Goal: Transaction & Acquisition: Purchase product/service

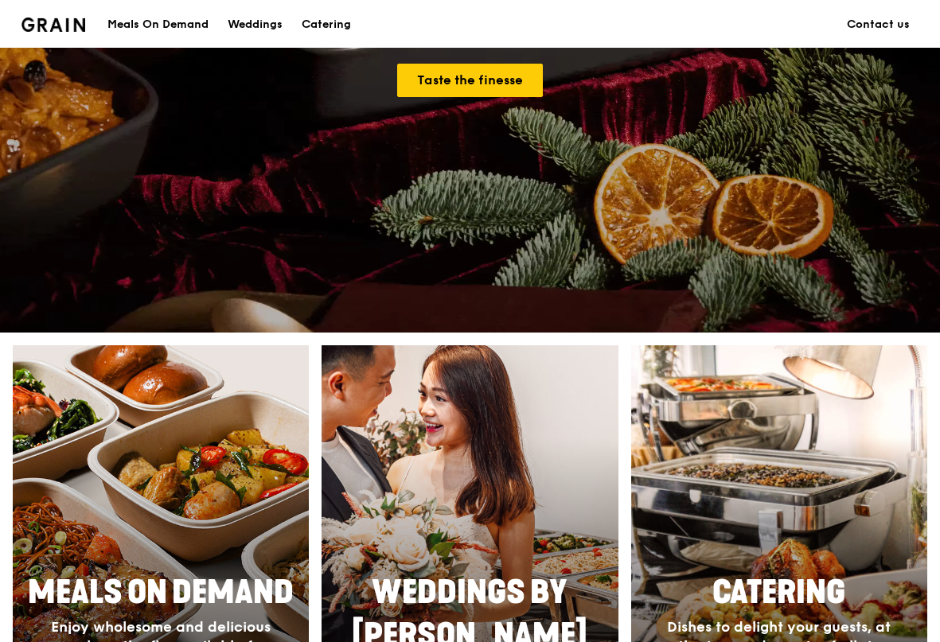
scroll to position [557, 0]
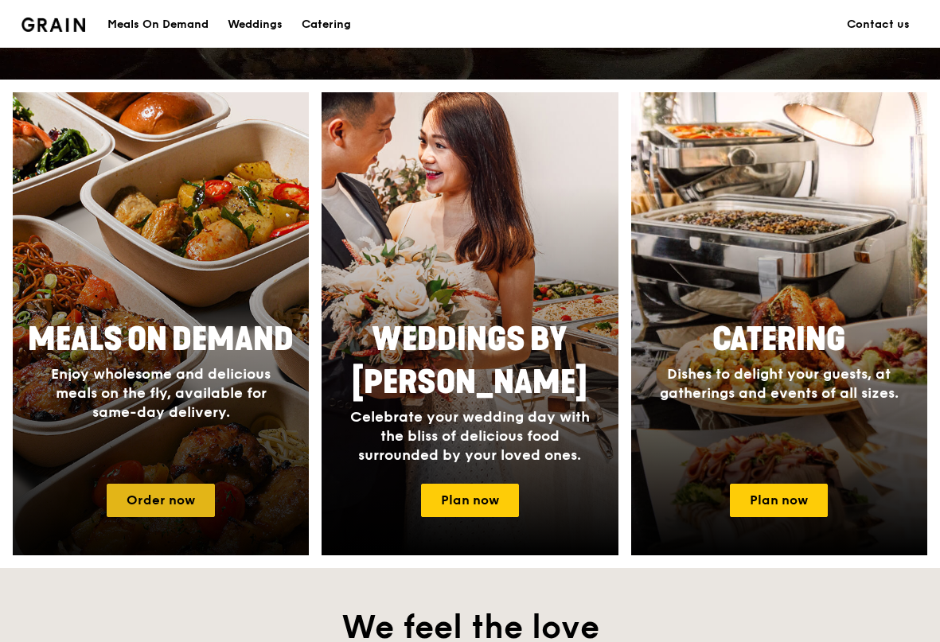
click at [190, 492] on link "Order now" at bounding box center [161, 500] width 108 height 33
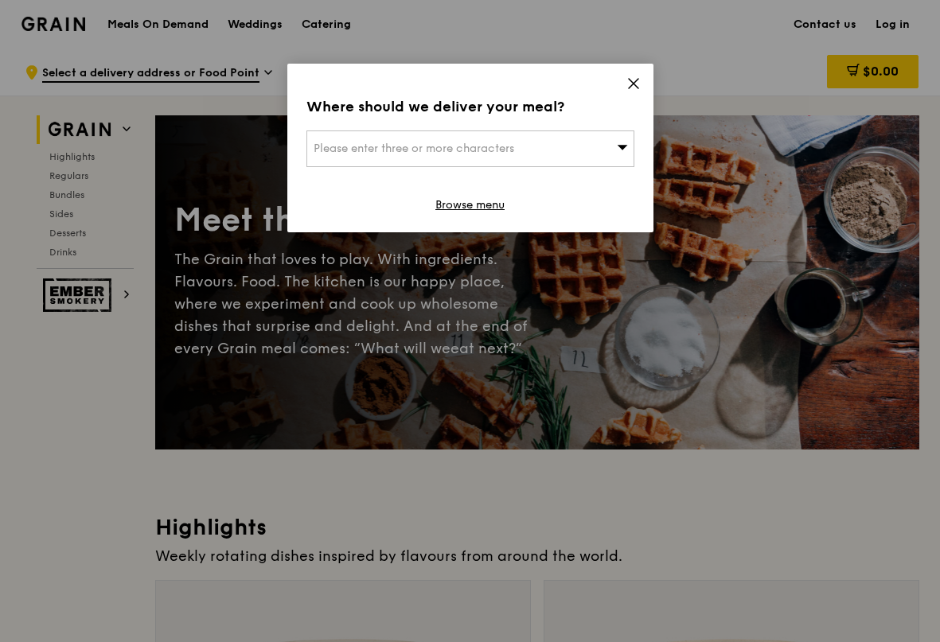
drag, startPoint x: 636, startPoint y: 82, endPoint x: 615, endPoint y: 81, distance: 21.5
click at [634, 82] on icon at bounding box center [633, 83] width 14 height 14
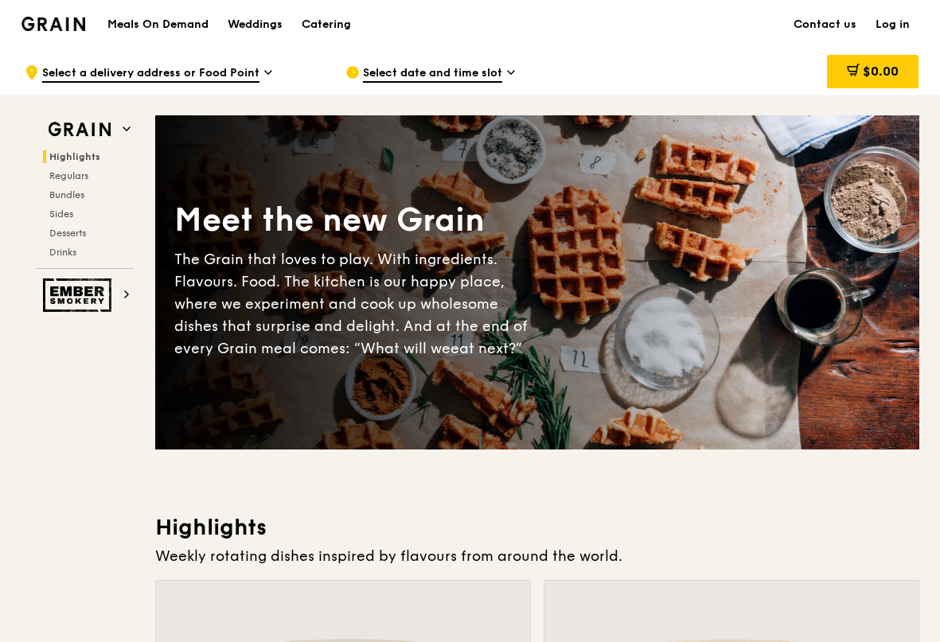
click at [461, 67] on span "Select date and time slot" at bounding box center [432, 74] width 139 height 18
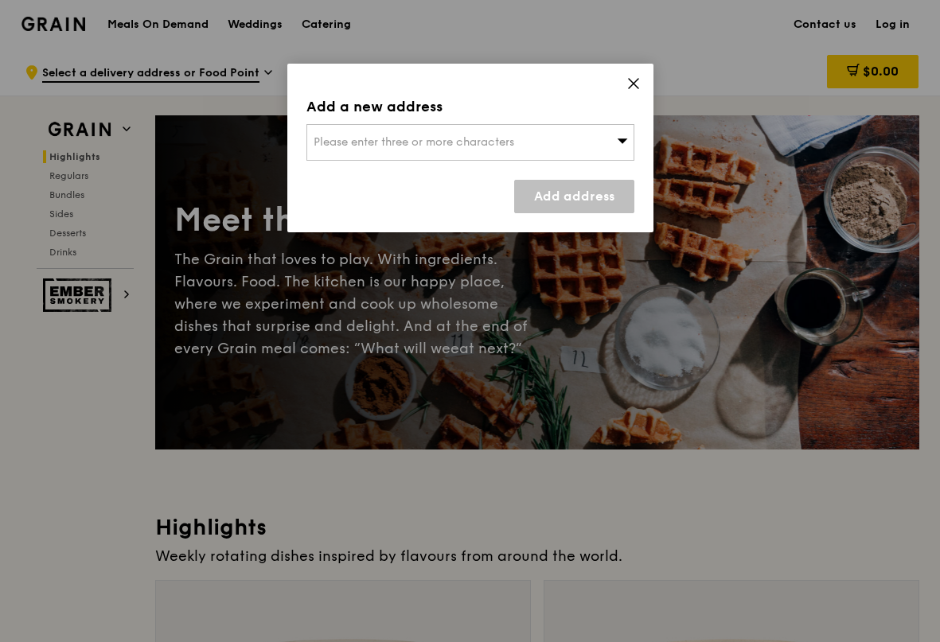
click at [591, 142] on div "Please enter three or more characters" at bounding box center [470, 142] width 328 height 37
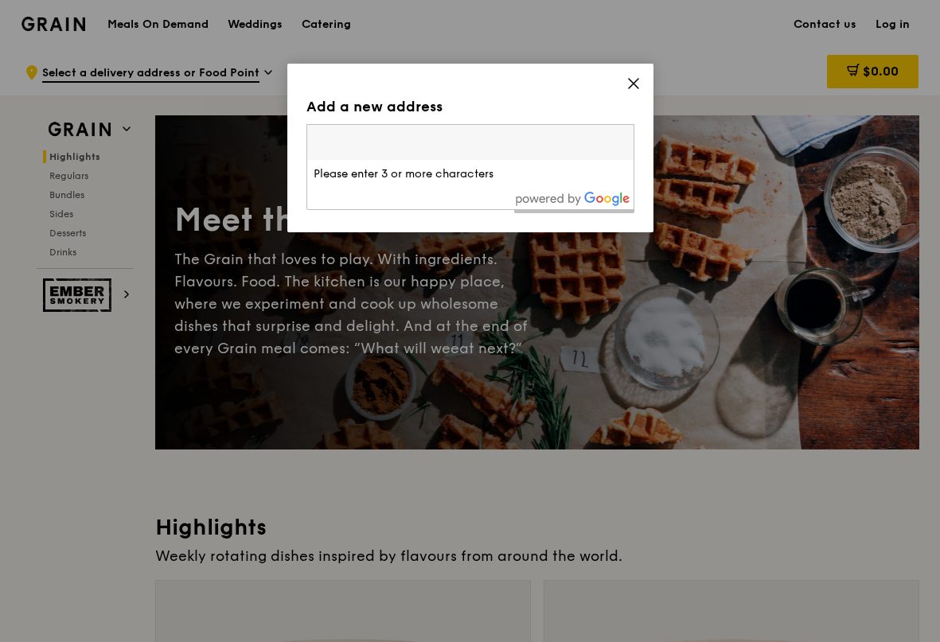
paste input "117440"
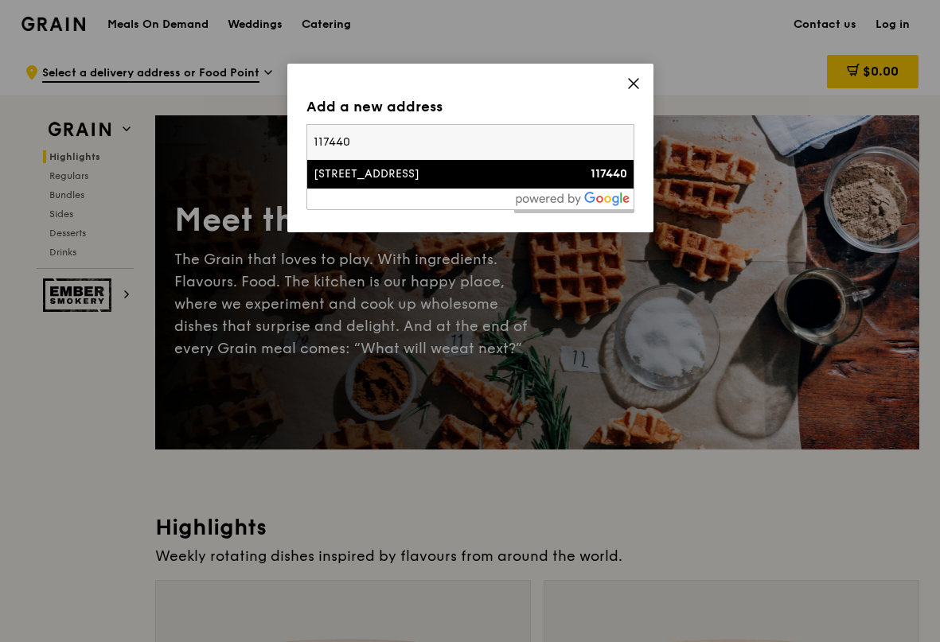
type input "117440"
click at [475, 167] on div "[STREET_ADDRESS]" at bounding box center [430, 174] width 235 height 16
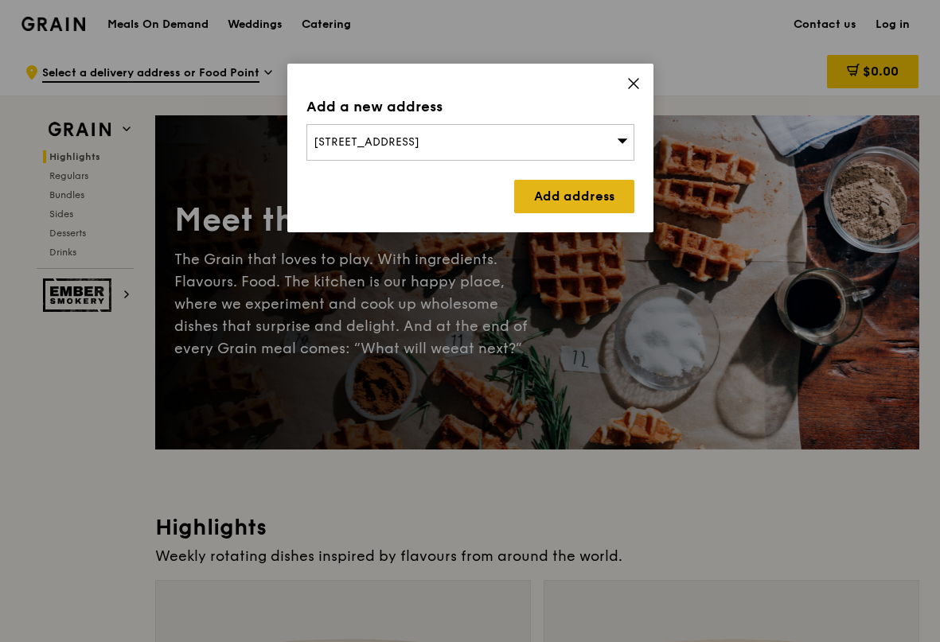
click at [526, 203] on link "Add address" at bounding box center [574, 196] width 120 height 33
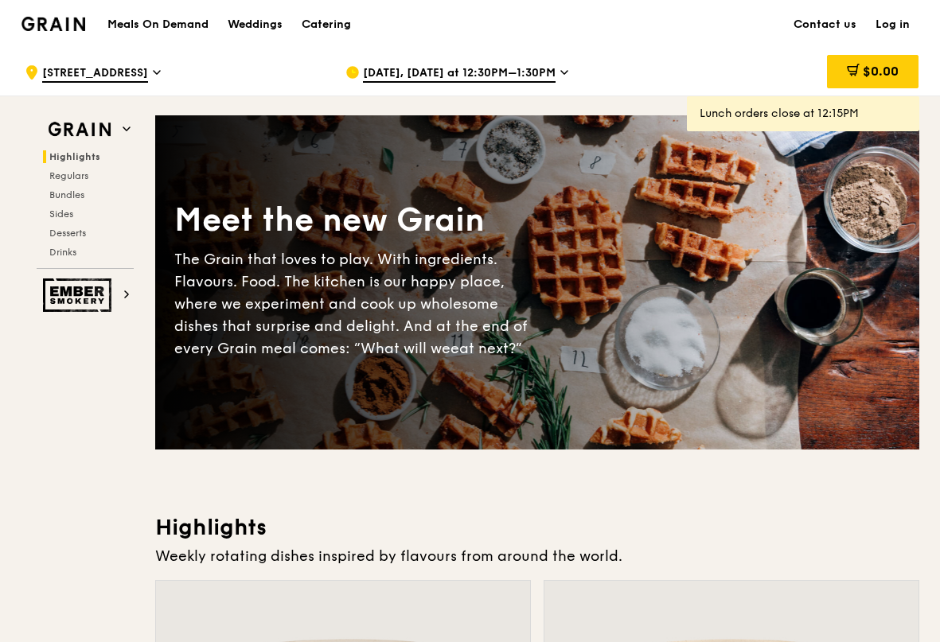
click at [512, 72] on span "[DATE], [DATE] at 12:30PM–1:30PM" at bounding box center [459, 74] width 193 height 18
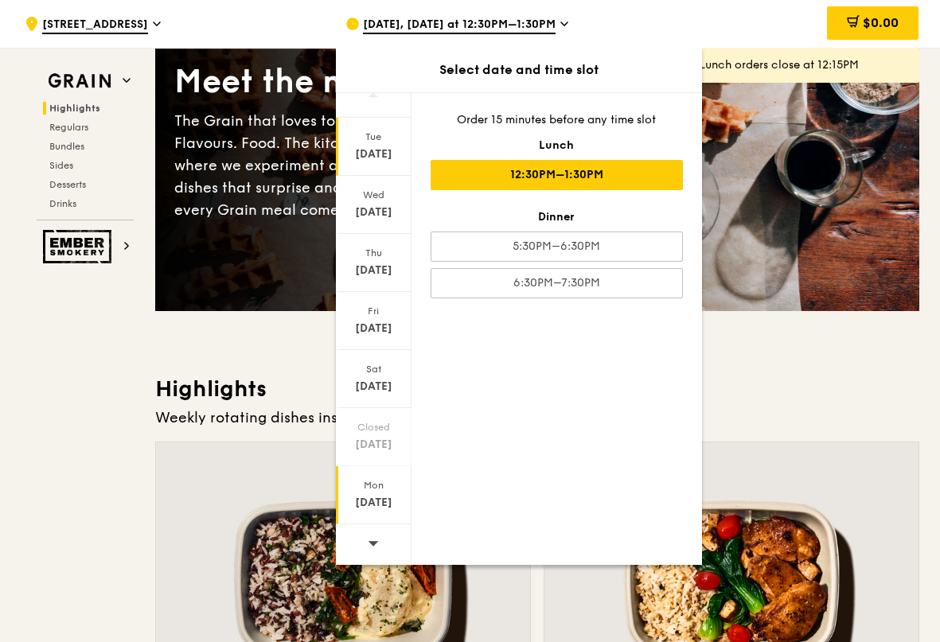
scroll to position [159, 0]
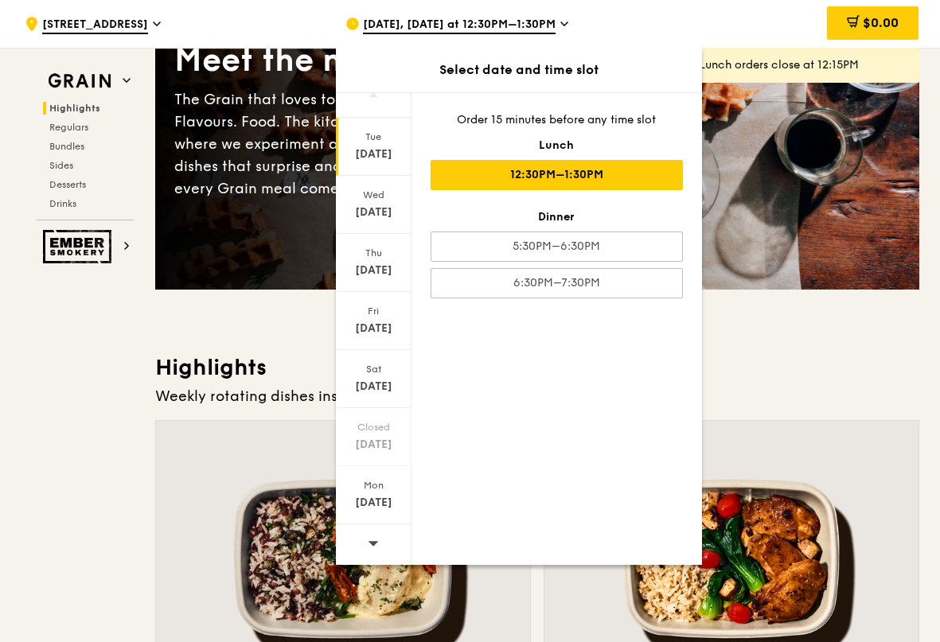
click at [370, 528] on span at bounding box center [373, 542] width 11 height 37
click at [379, 161] on div "[DATE]" at bounding box center [373, 154] width 71 height 16
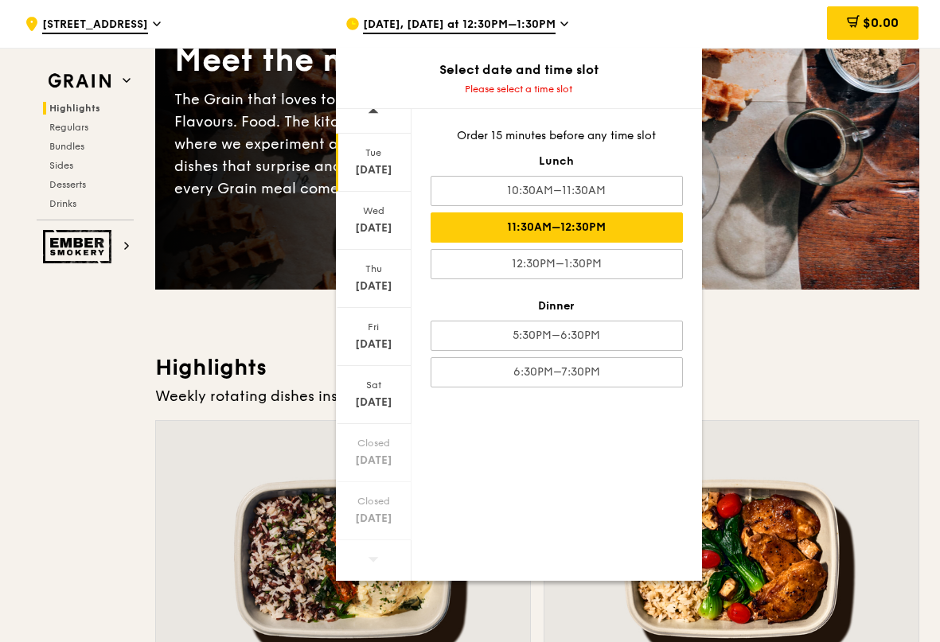
click at [646, 230] on div "11:30AM–12:30PM" at bounding box center [556, 227] width 252 height 30
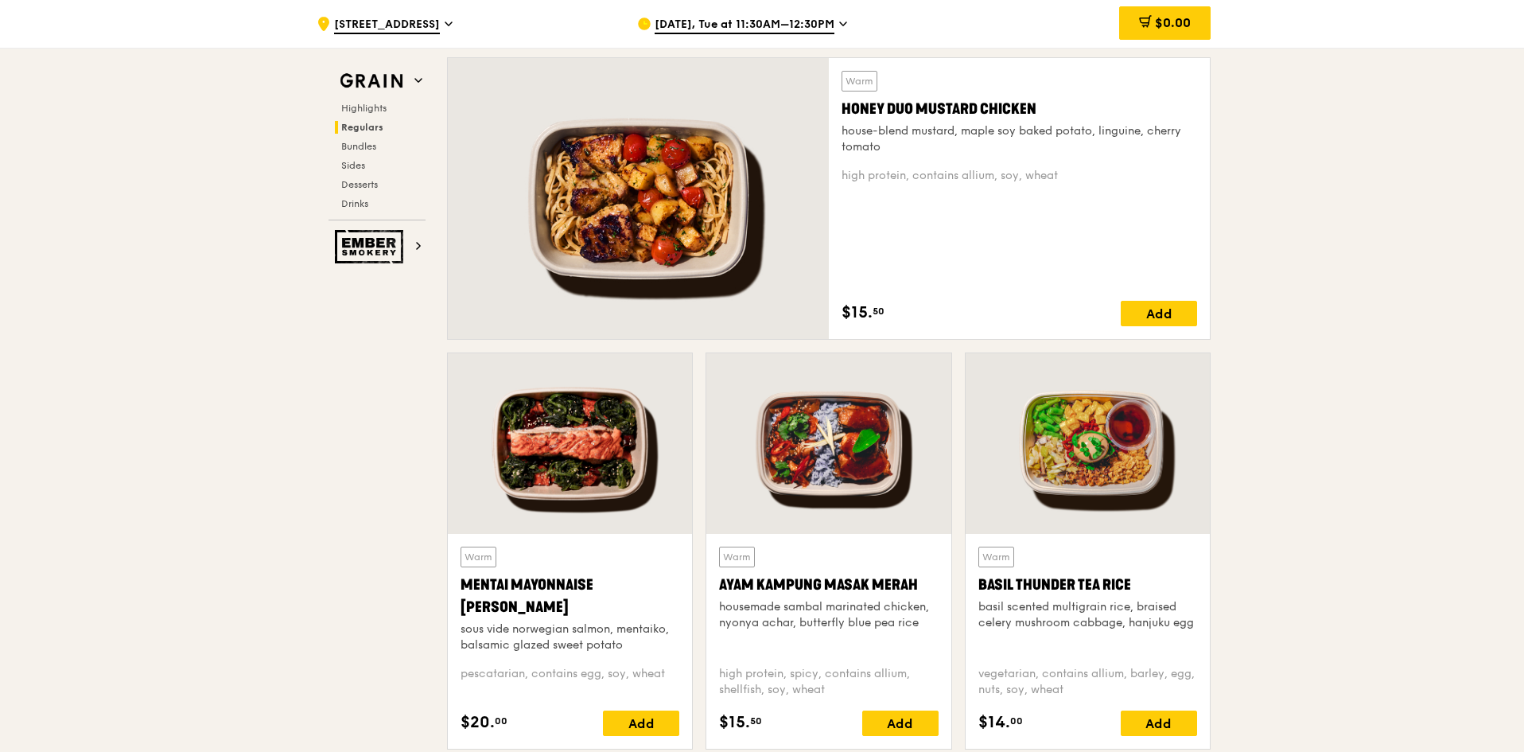
scroll to position [1034, 0]
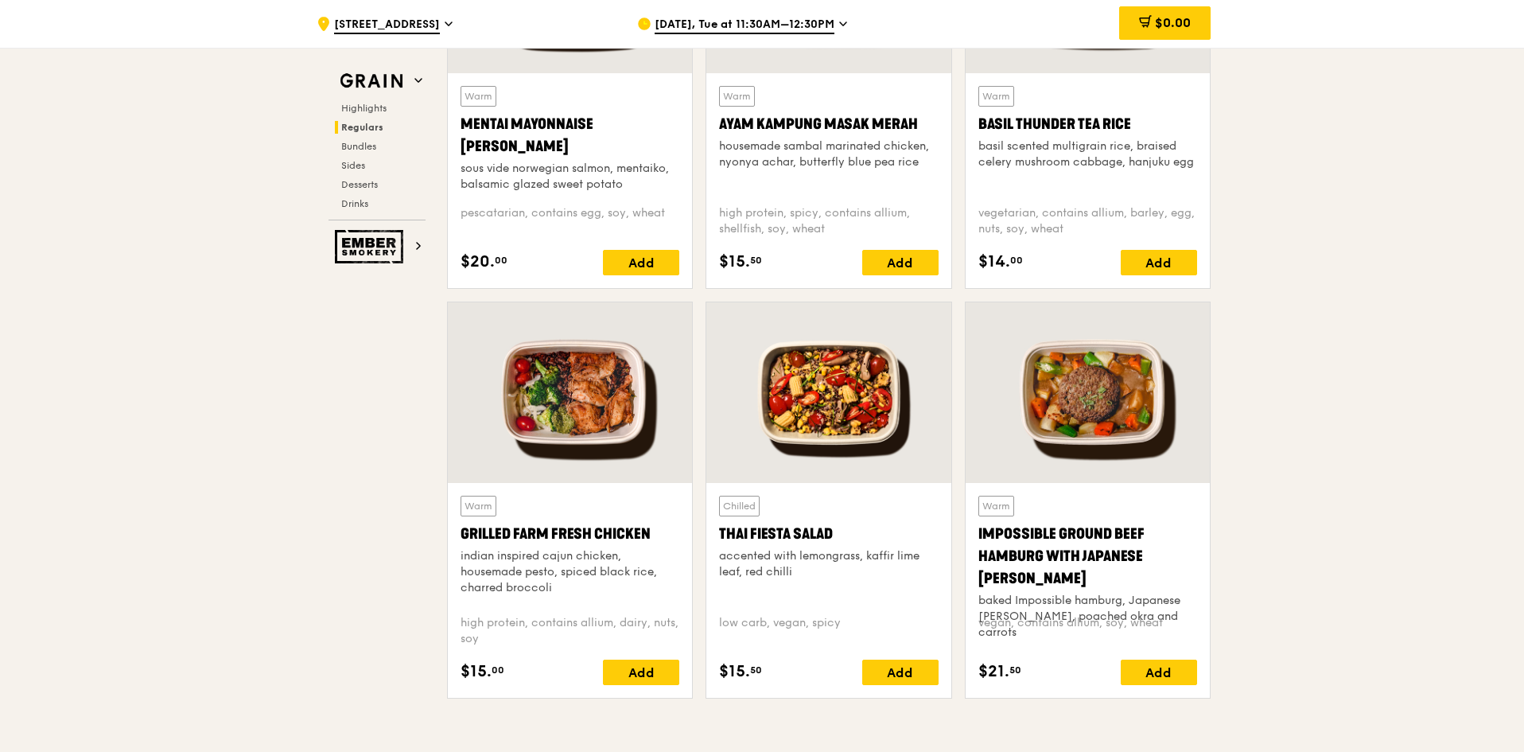
scroll to position [1591, 0]
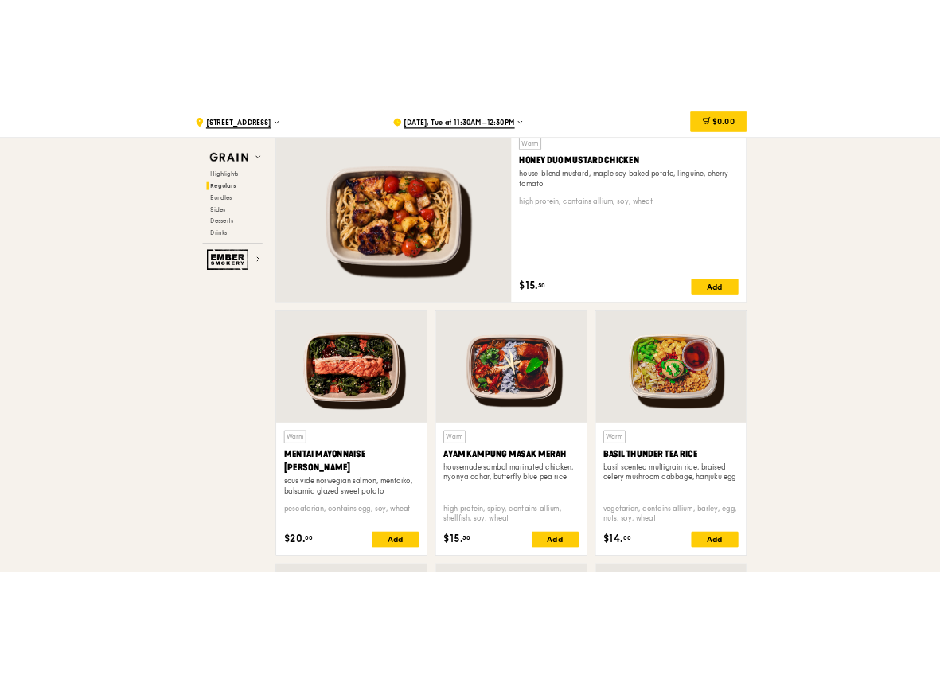
scroll to position [1114, 0]
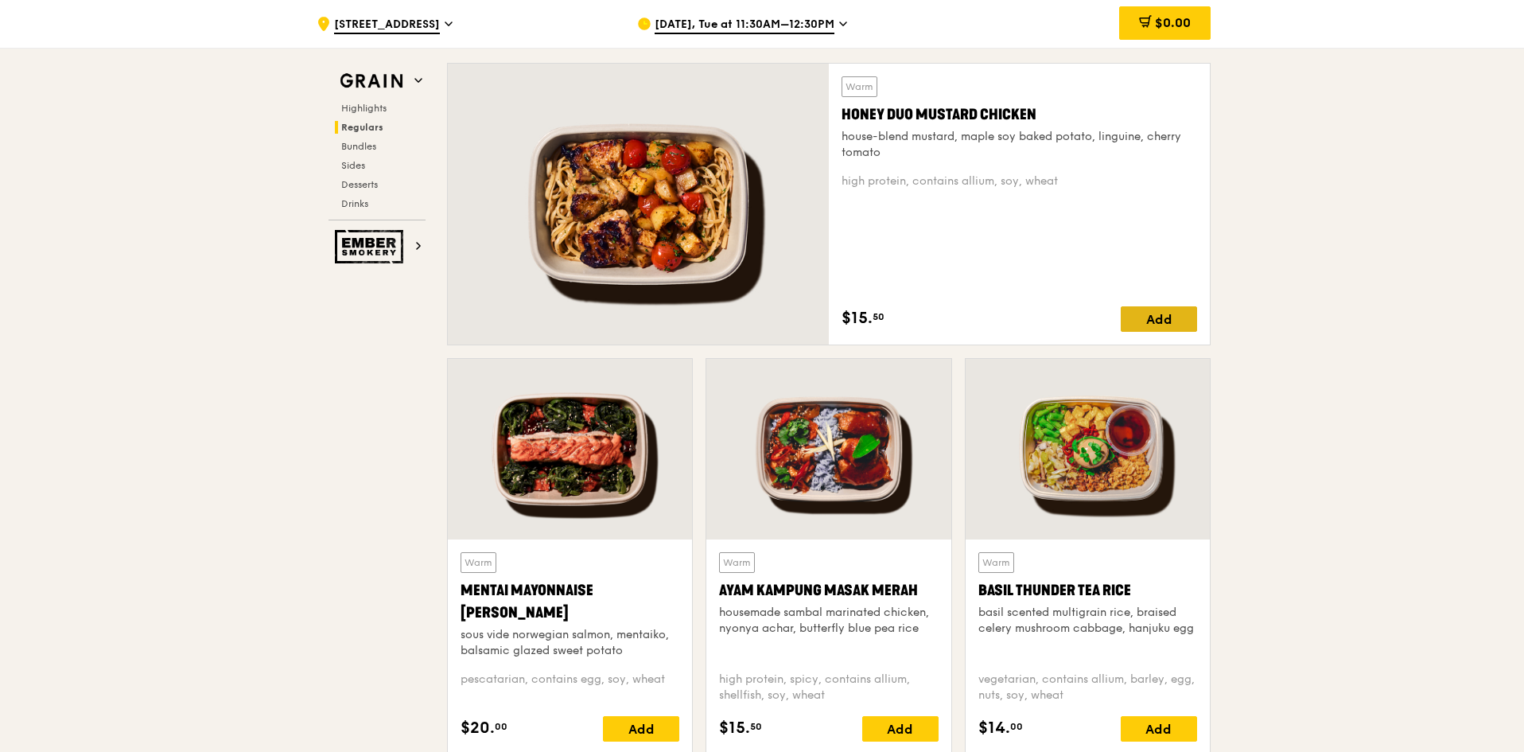
click at [1014, 326] on div "Add" at bounding box center [1159, 318] width 76 height 25
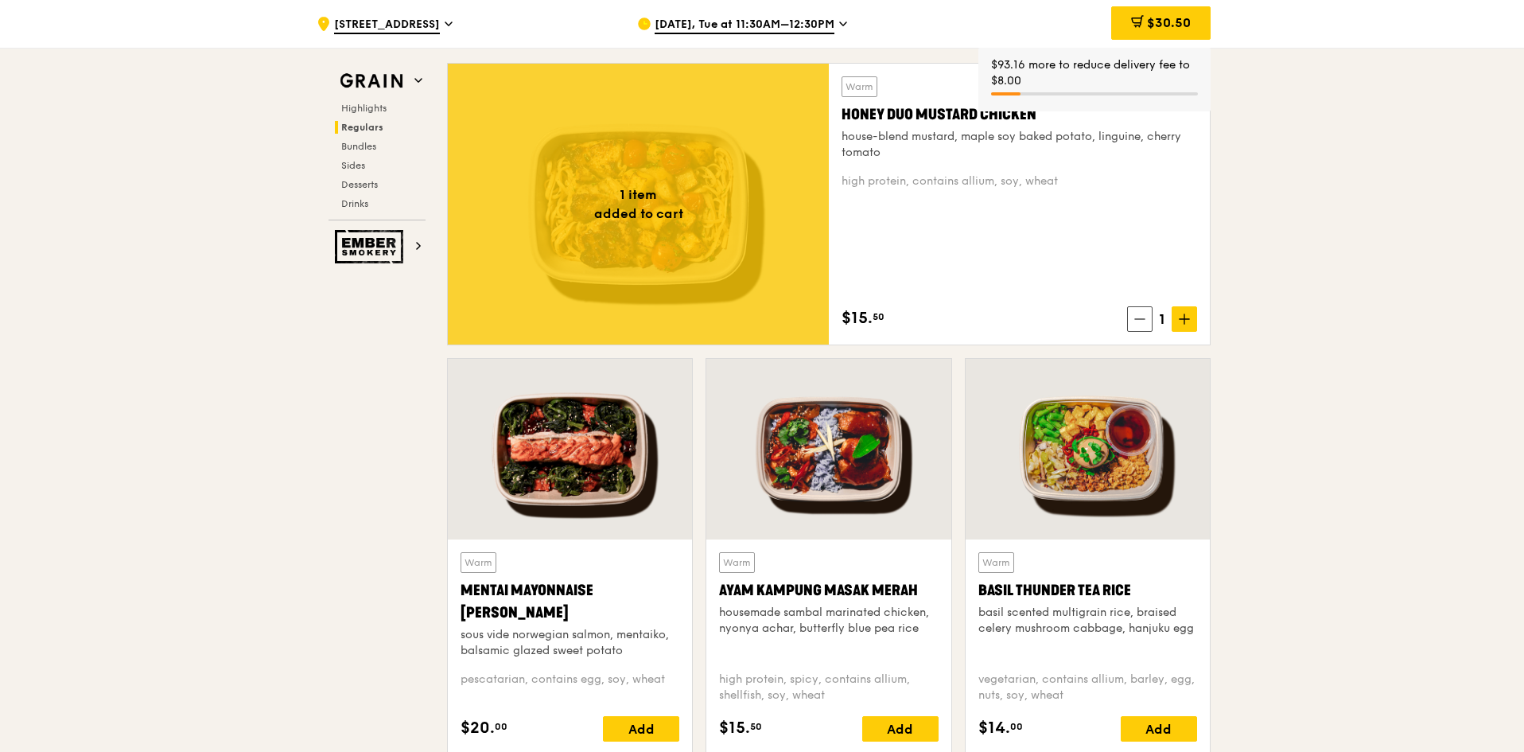
click at [1014, 317] on span at bounding box center [1184, 318] width 25 height 25
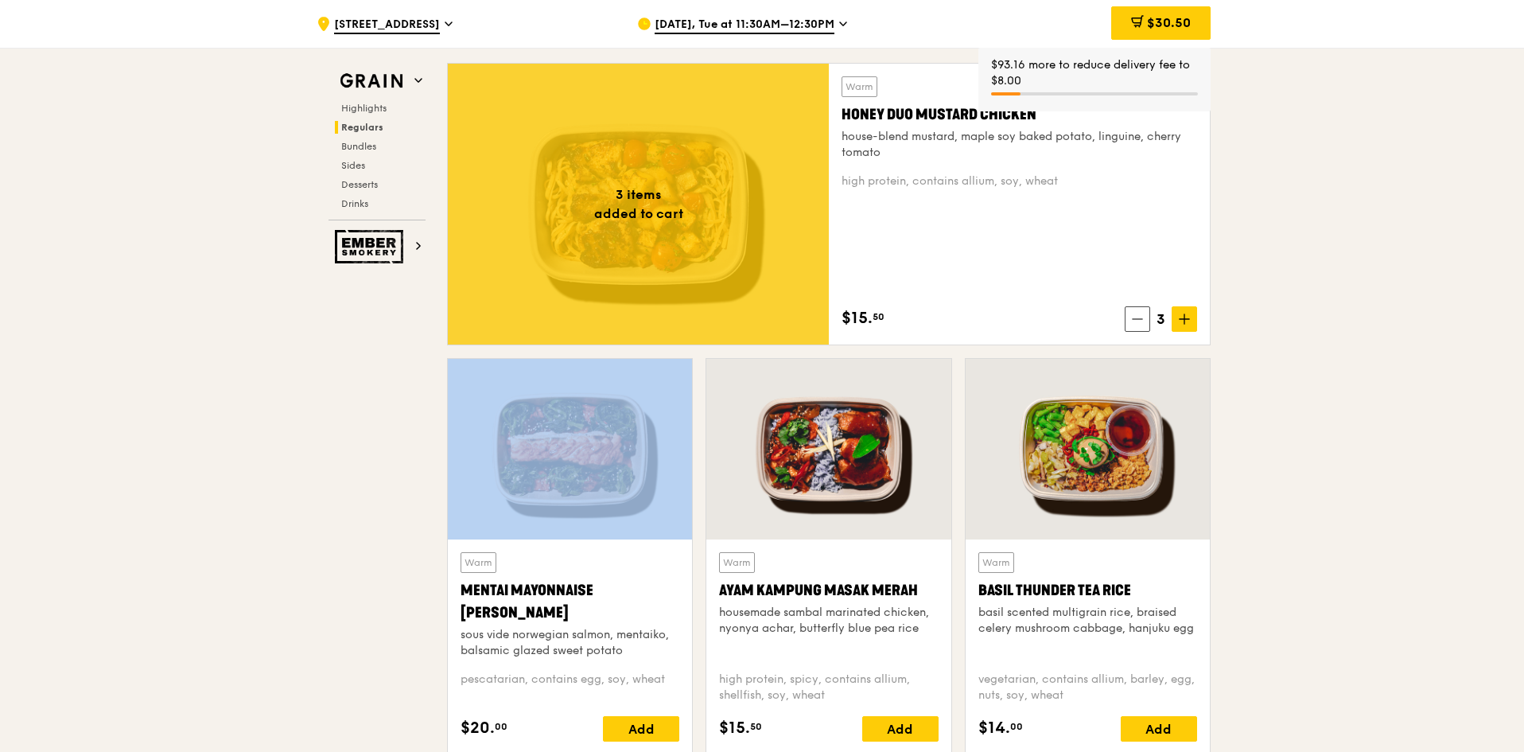
click at [1014, 317] on span at bounding box center [1184, 318] width 25 height 25
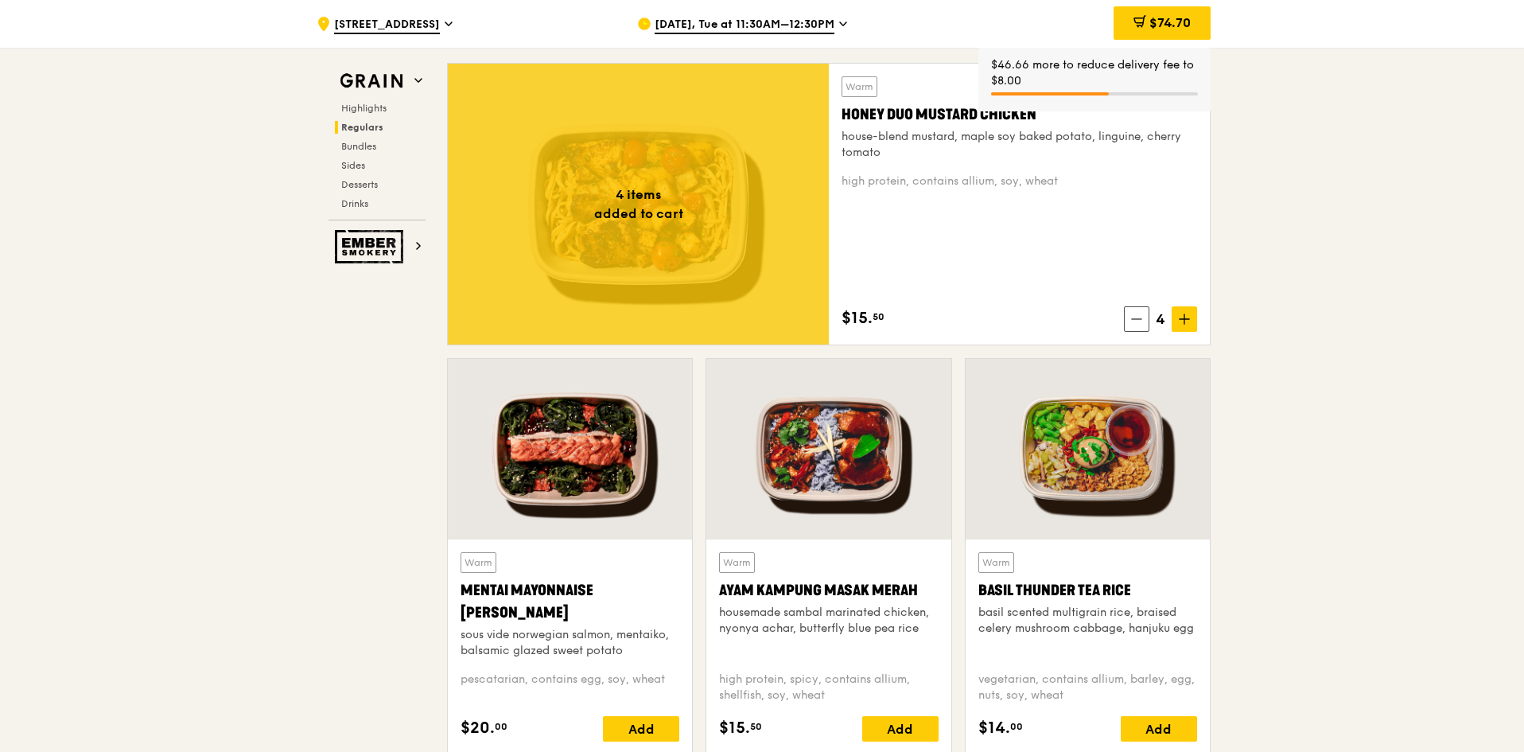
click at [1014, 317] on span at bounding box center [1184, 318] width 25 height 25
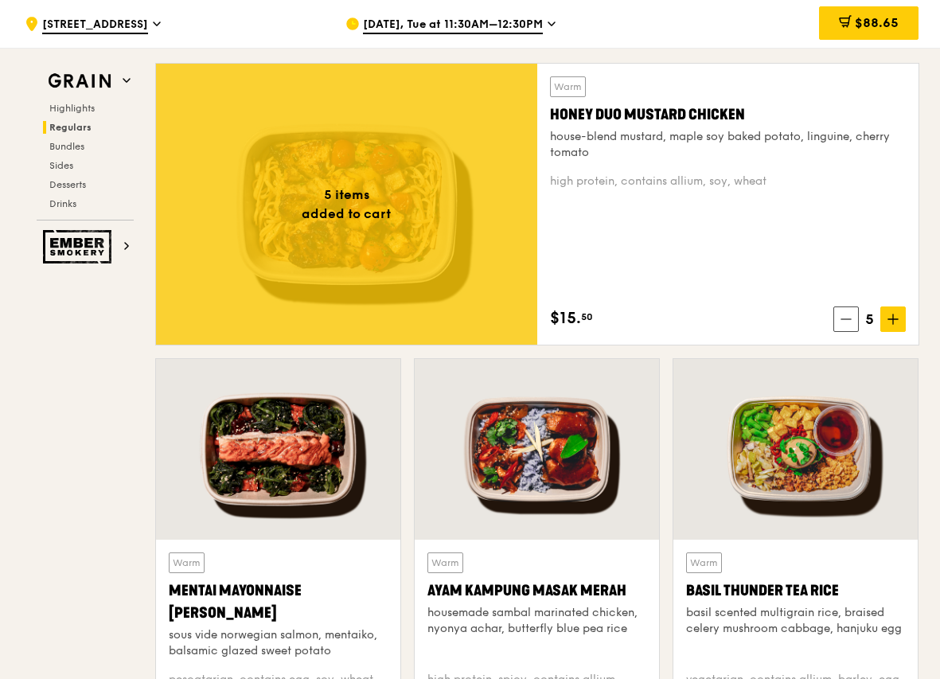
click at [824, 119] on div "Honey Duo Mustard Chicken" at bounding box center [728, 114] width 356 height 22
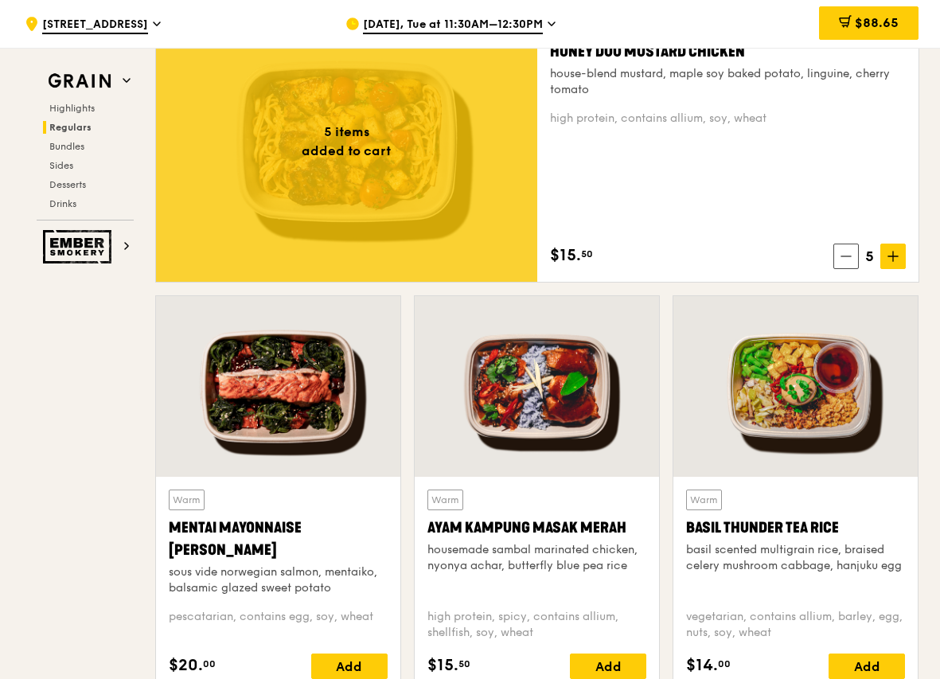
scroll to position [1273, 0]
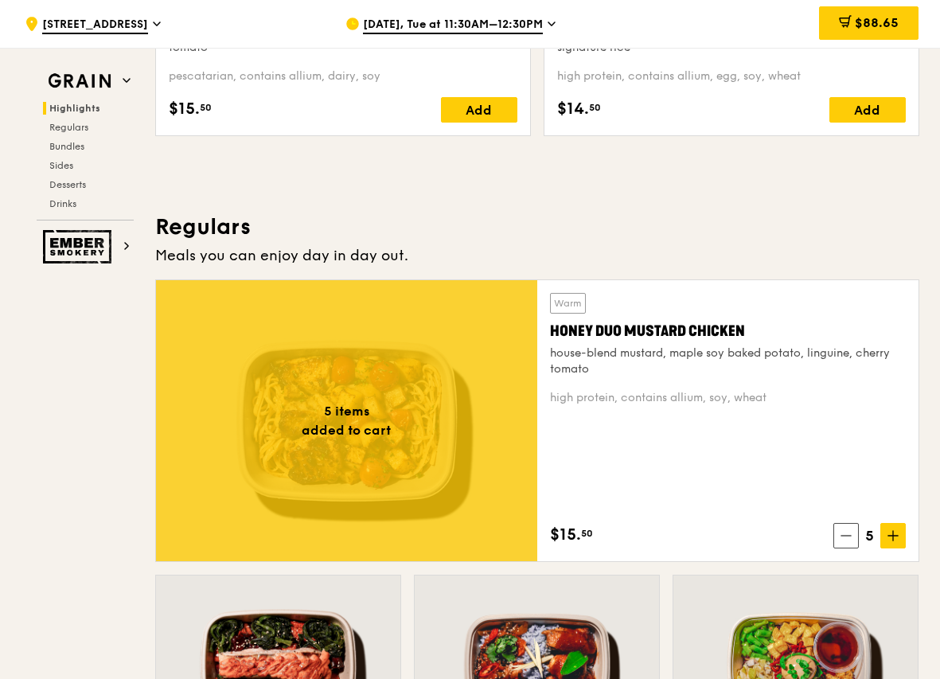
scroll to position [875, 0]
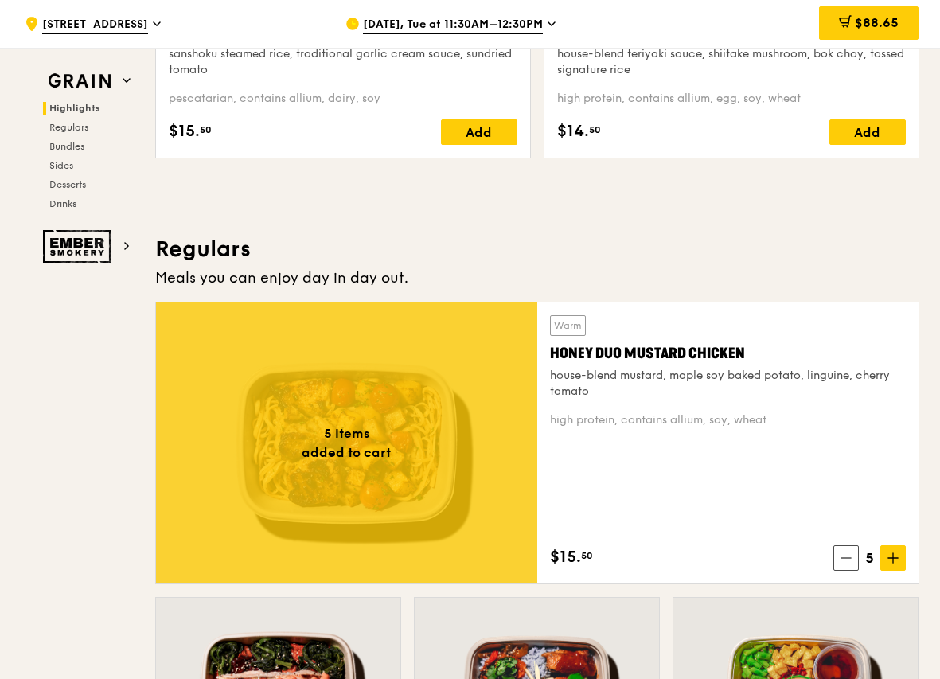
click at [364, 270] on div "Meals you can enjoy day in day out." at bounding box center [537, 278] width 764 height 22
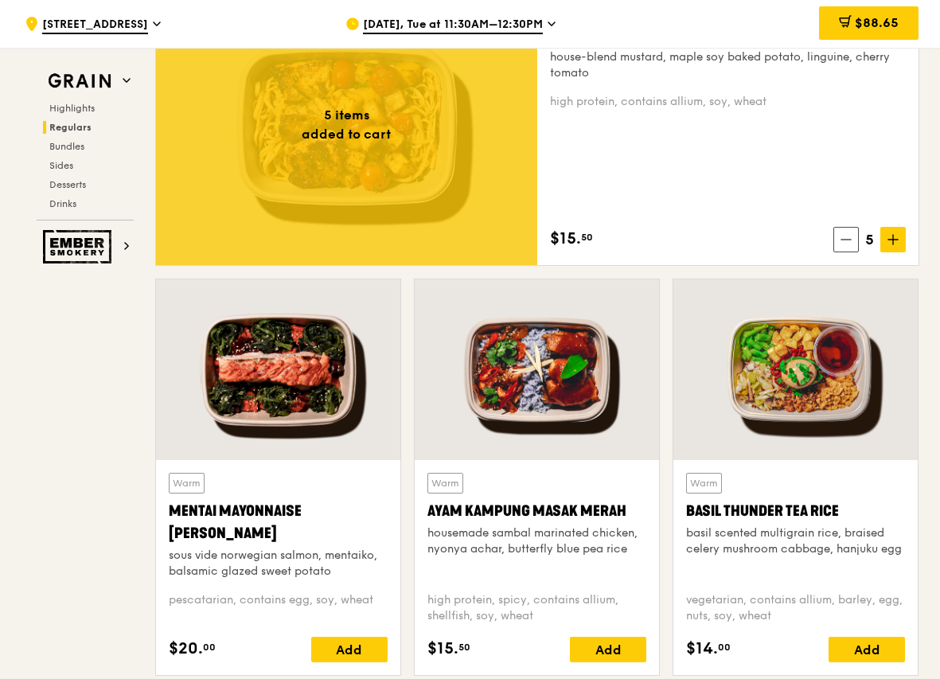
scroll to position [716, 0]
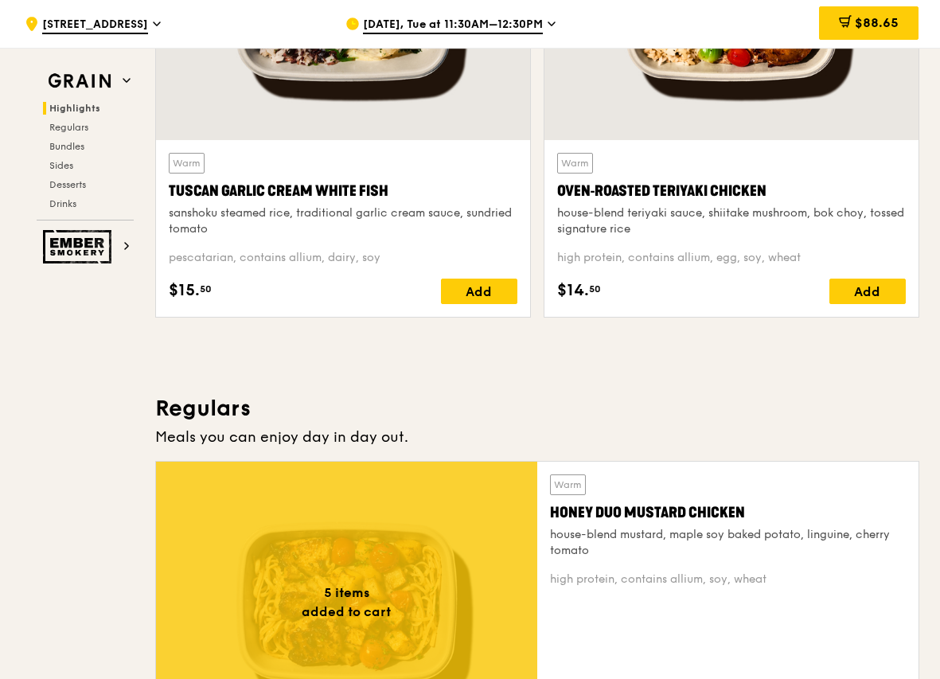
click at [316, 432] on div "Meals you can enjoy day in day out." at bounding box center [537, 437] width 764 height 22
drag, startPoint x: 402, startPoint y: 189, endPoint x: 163, endPoint y: 194, distance: 238.7
click at [163, 194] on div "Warm Tuscan Garlic Cream White Fish sanshoku steamed rice, traditional garlic c…" at bounding box center [343, 228] width 374 height 177
copy div "Tuscan Garlic Cream White Fish"
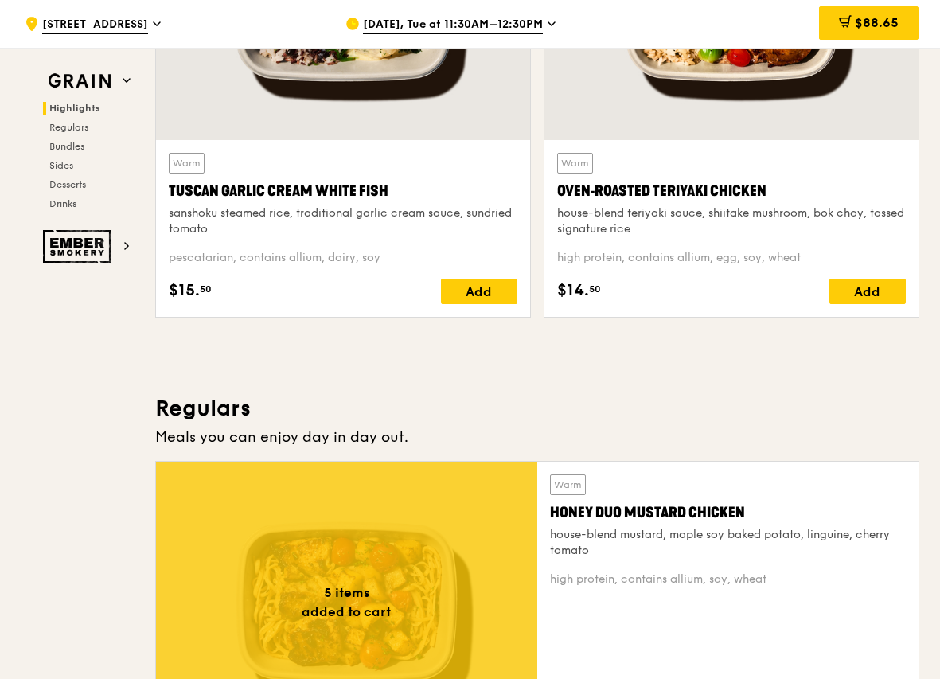
drag, startPoint x: 764, startPoint y: 193, endPoint x: 97, endPoint y: 504, distance: 735.3
click at [550, 195] on div "Warm Oven‑Roasted Teriyaki Chicken house-blend teriyaki sauce, shiitake mushroo…" at bounding box center [731, 228] width 374 height 177
copy div "Oven‑Roasted Teriyaki Chicken"
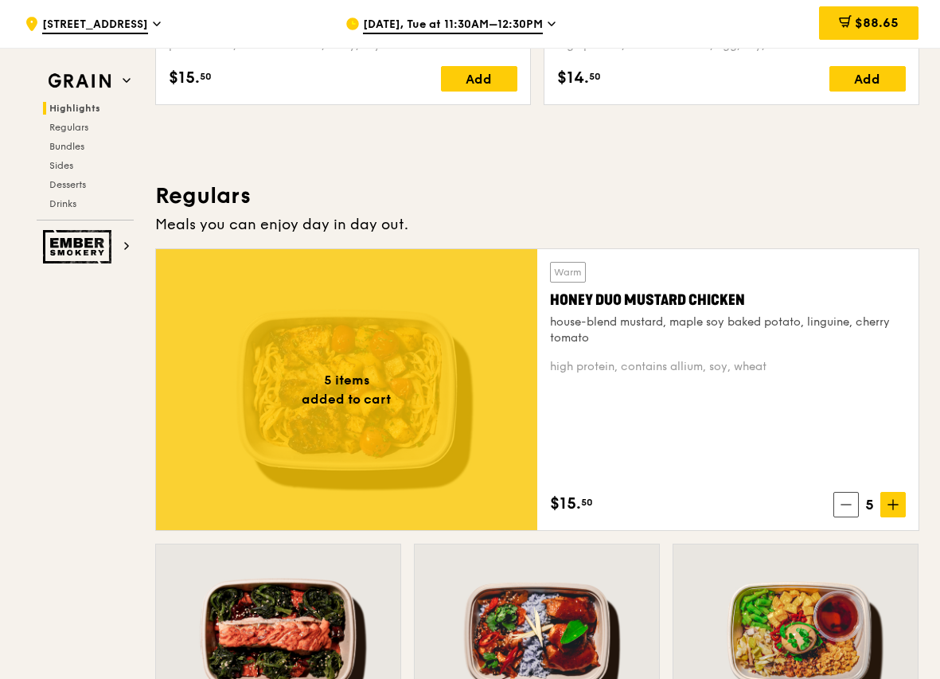
scroll to position [955, 0]
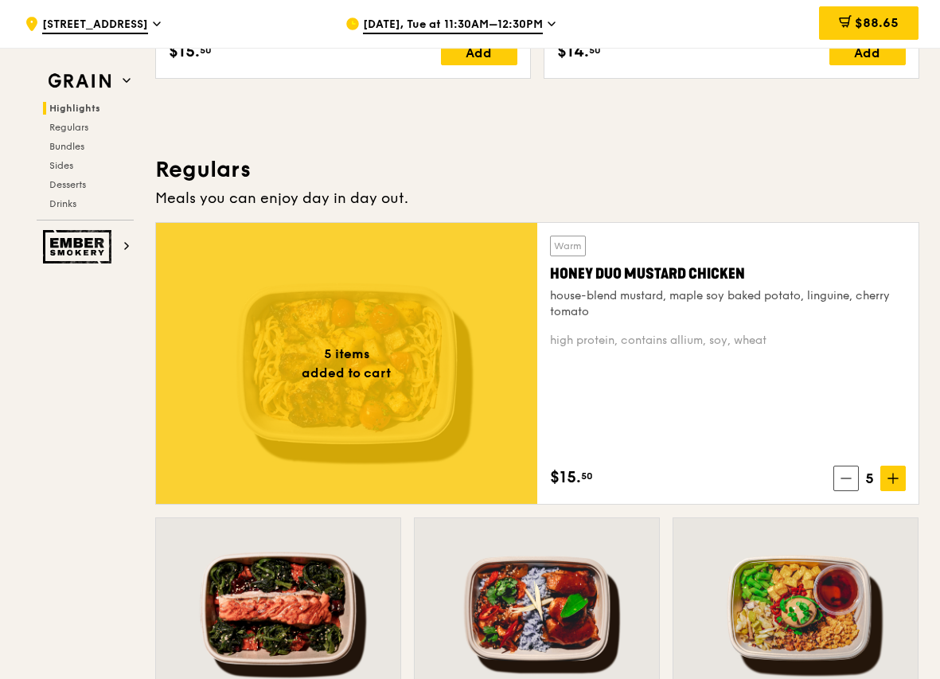
drag, startPoint x: 746, startPoint y: 274, endPoint x: 324, endPoint y: 422, distance: 447.3
click at [543, 283] on div "Warm Honey Duo Mustard Chicken house-blend mustard, maple soy baked potato, lin…" at bounding box center [727, 363] width 381 height 281
copy div "Honey Duo Mustard Chicken"
click at [732, 179] on h3 "Regulars" at bounding box center [537, 169] width 764 height 29
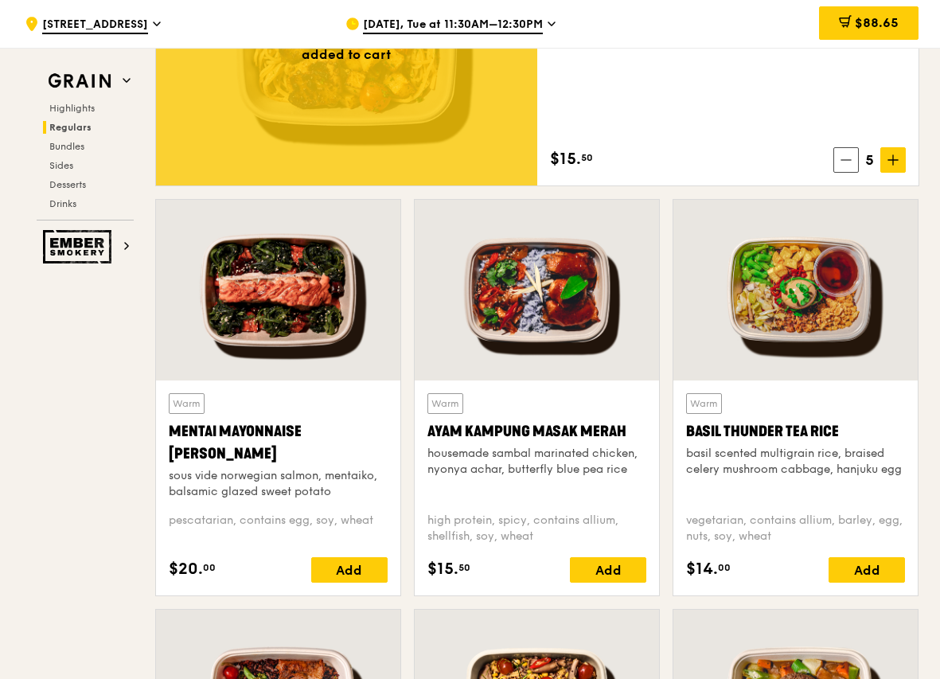
drag, startPoint x: 173, startPoint y: 446, endPoint x: 160, endPoint y: 433, distance: 18.6
click at [160, 433] on div "Warm Mentai Mayonnaise Aburi Salmon sous vide norwegian salmon, mentaiko, balsa…" at bounding box center [278, 487] width 244 height 215
copy div "Mentai Mayonnaise [PERSON_NAME]"
drag, startPoint x: 403, startPoint y: 446, endPoint x: 422, endPoint y: 434, distance: 23.2
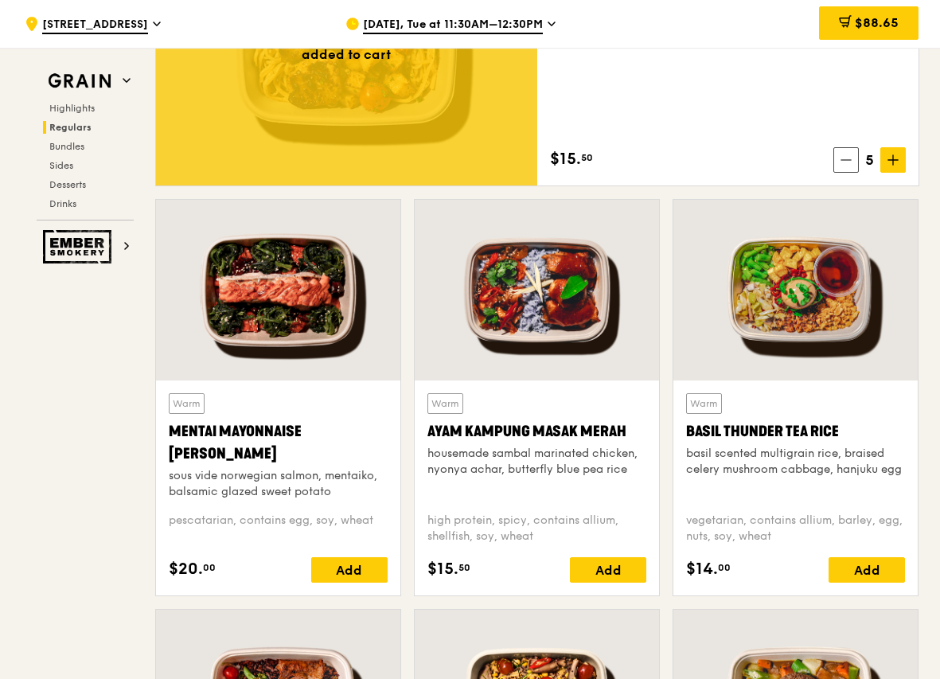
click at [426, 432] on div "Warm Ayam [GEOGRAPHIC_DATA] housemade sambal marinated chicken, nyonya achar, b…" at bounding box center [536, 487] width 244 height 215
copy div "Ayam Kampung Masak Merah"
drag, startPoint x: 838, startPoint y: 427, endPoint x: 685, endPoint y: 434, distance: 153.7
click at [685, 434] on div "Warm Basil Thunder Tea [PERSON_NAME] scented multigrain rice, braised celery mu…" at bounding box center [795, 487] width 244 height 215
copy div "Basil Thunder Tea Rice"
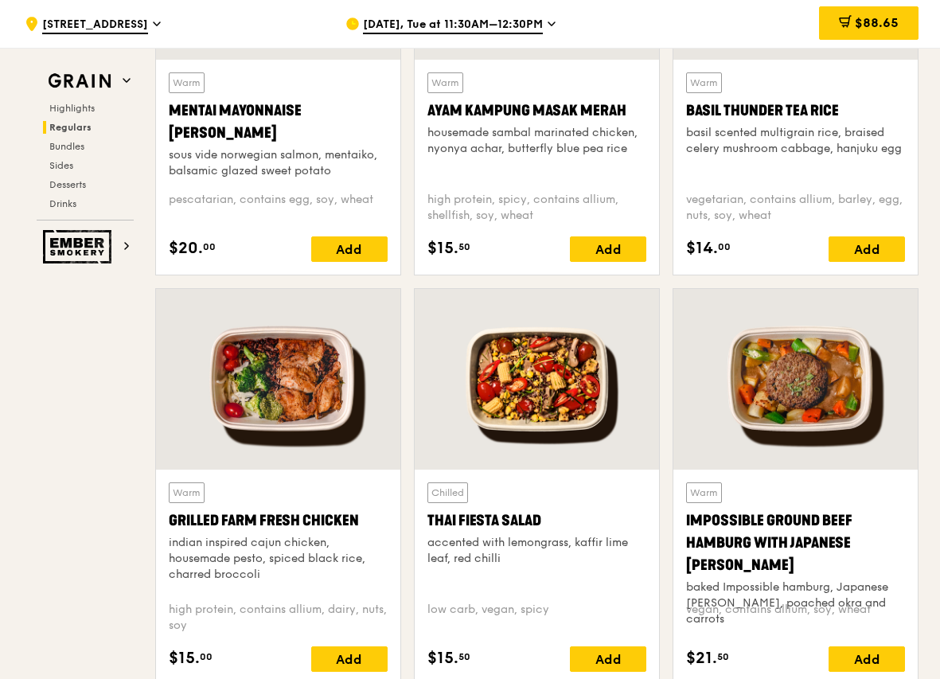
scroll to position [1671, 0]
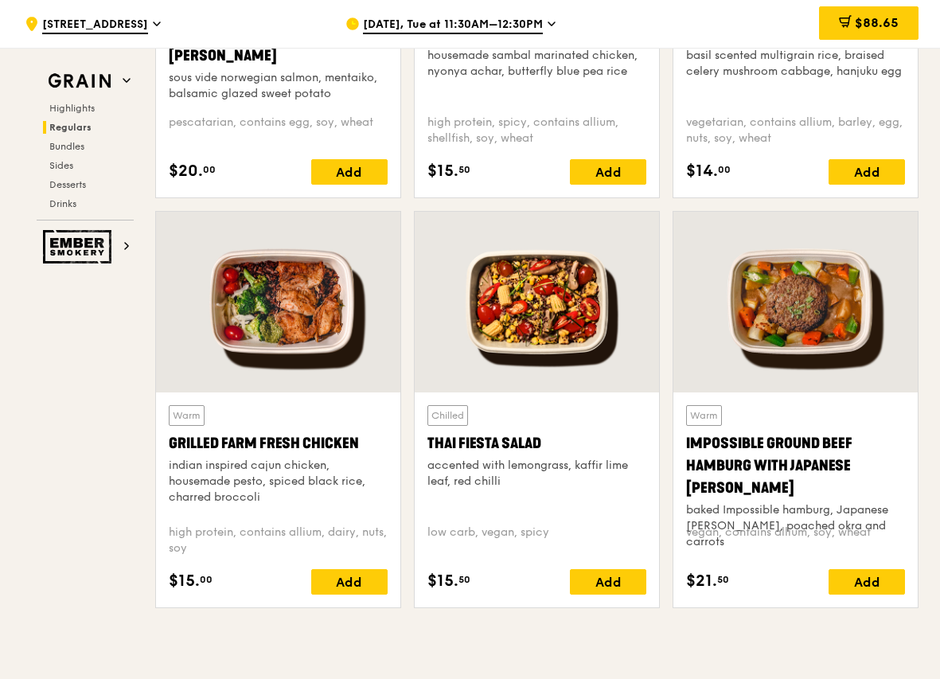
drag, startPoint x: 169, startPoint y: 439, endPoint x: 358, endPoint y: 442, distance: 188.6
click at [358, 442] on div "Grilled Farm Fresh Chicken" at bounding box center [278, 443] width 219 height 22
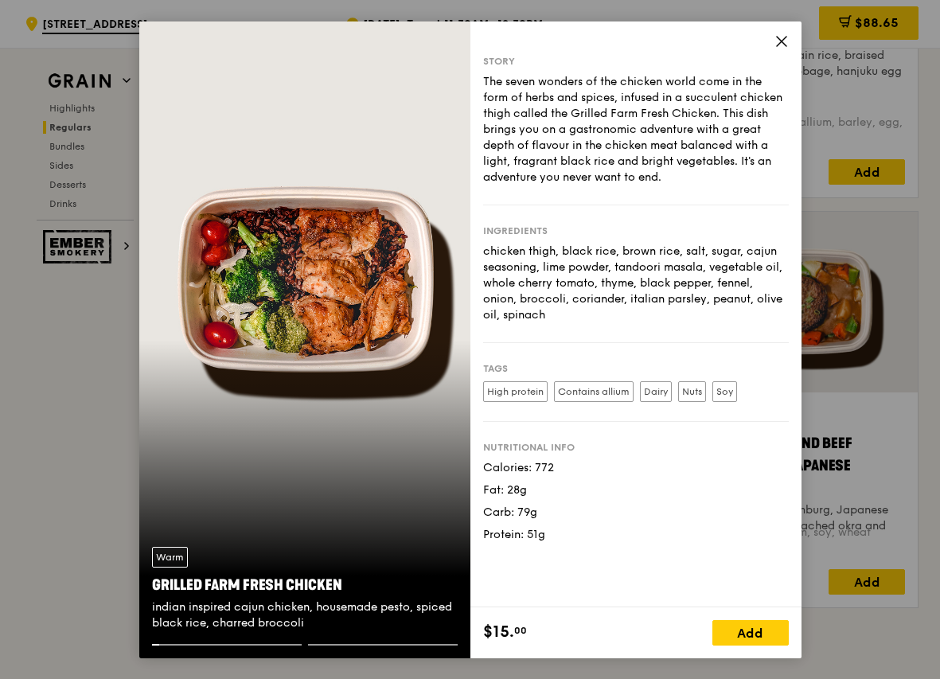
copy div "Grilled Farm Fresh Chicken"
click at [923, 445] on div "Warm Grilled Farm Fresh Chicken indian inspired cajun chicken, housemade pesto,…" at bounding box center [470, 339] width 940 height 679
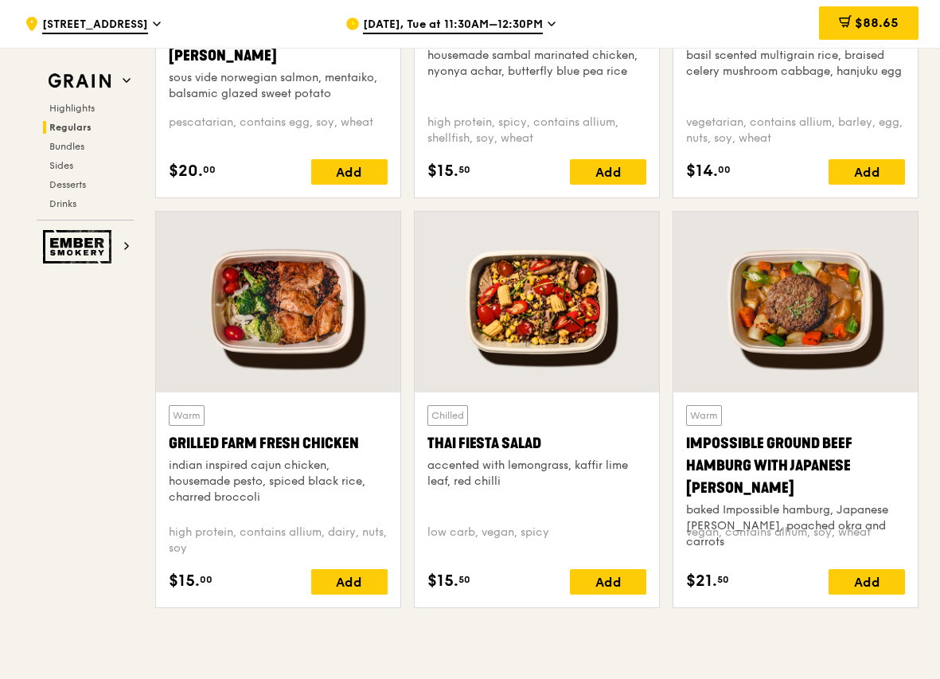
drag, startPoint x: 492, startPoint y: 441, endPoint x: 414, endPoint y: 446, distance: 77.3
click at [414, 446] on div "Chilled Thai Fiesta Salad accented with lemongrass, kaffir lime leaf, red chill…" at bounding box center [536, 499] width 244 height 215
copy div "Thai Fiesta Salad"
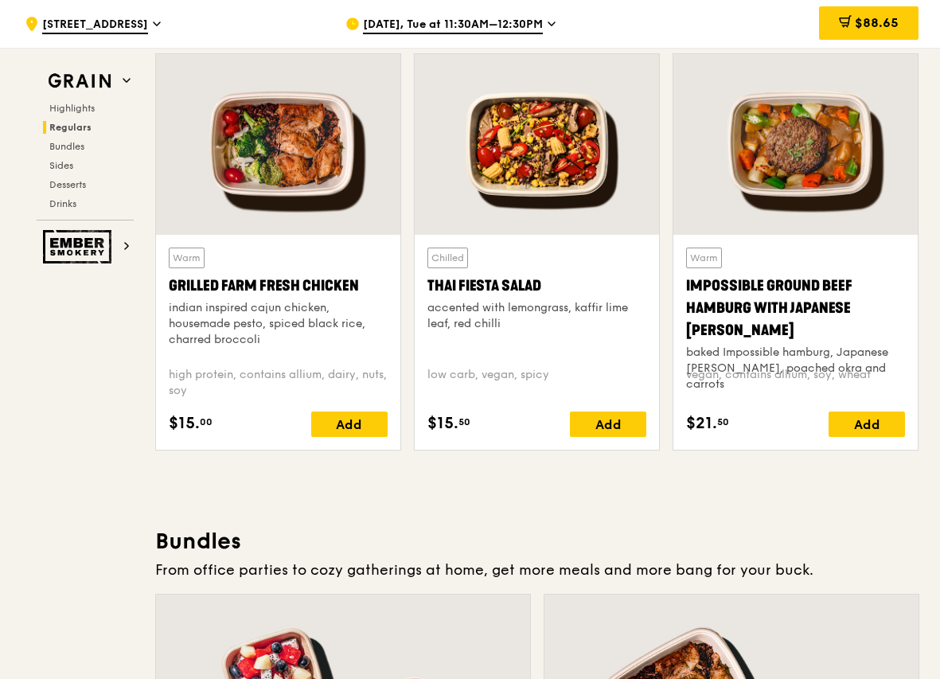
scroll to position [1830, 0]
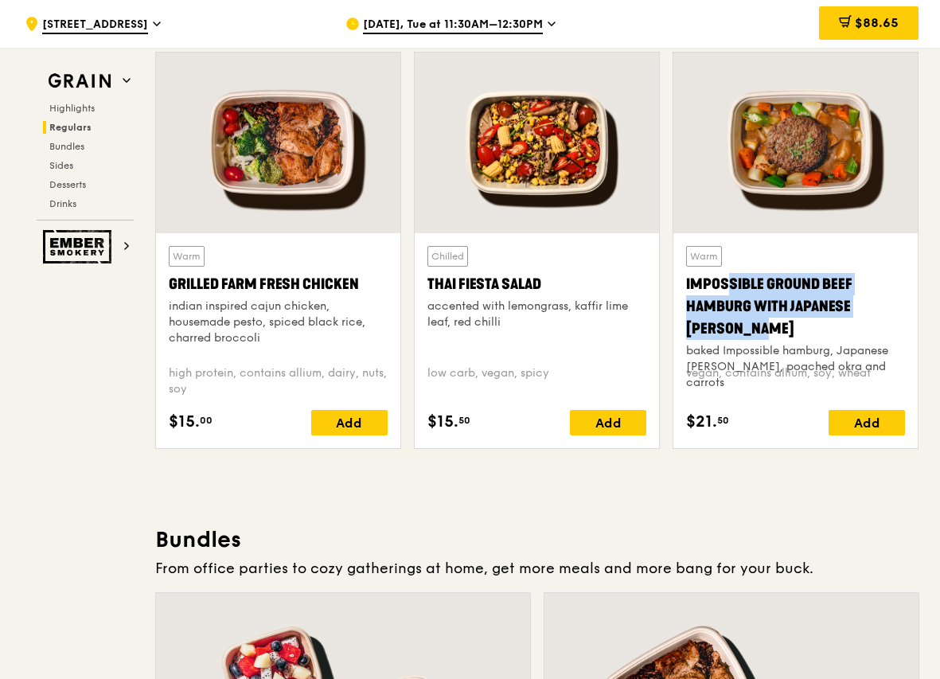
drag, startPoint x: 683, startPoint y: 282, endPoint x: 908, endPoint y: 309, distance: 226.1
click at [908, 309] on div "Warm Impossible Ground Beef Hamburg with Japanese [PERSON_NAME] baked Impossibl…" at bounding box center [795, 340] width 244 height 215
copy div "Impossible Ground Beef Hamburg with Japanese [PERSON_NAME]"
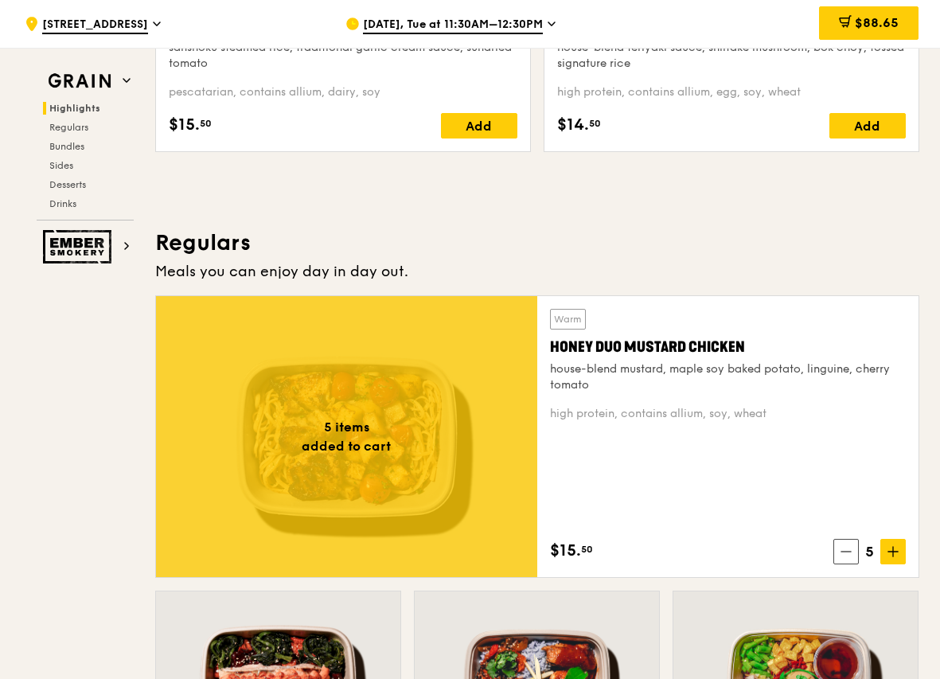
scroll to position [875, 0]
